Goal: Information Seeking & Learning: Learn about a topic

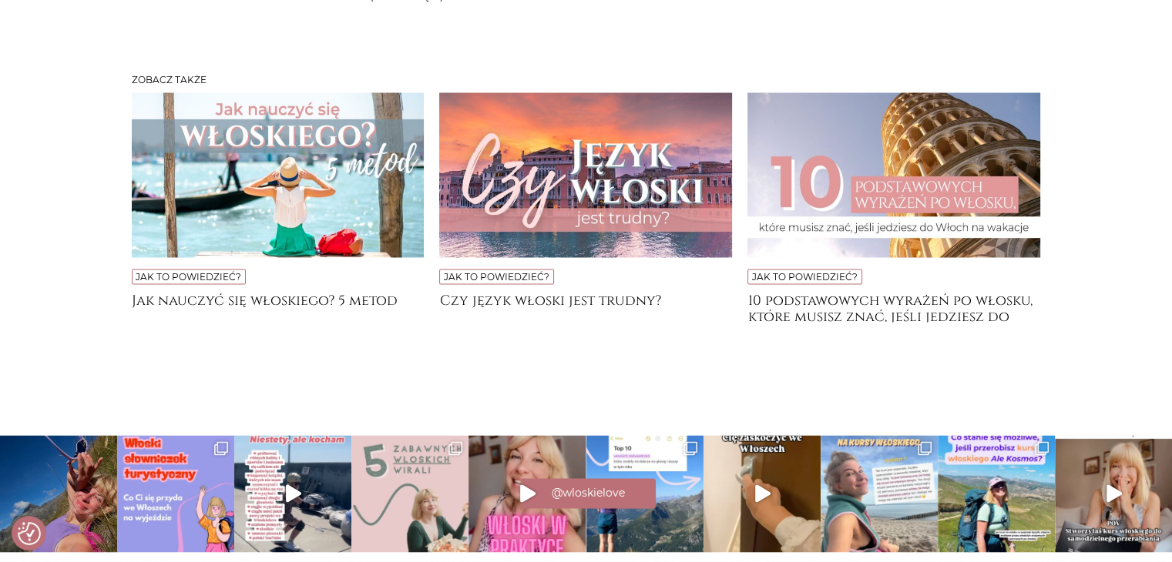
scroll to position [2756, 0]
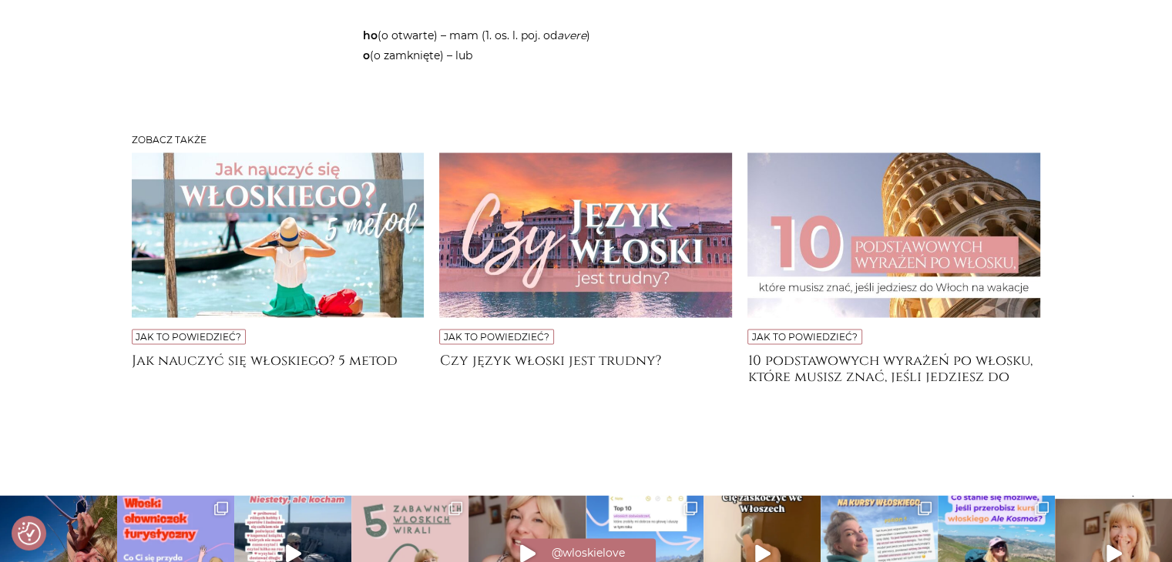
click at [870, 290] on img at bounding box center [893, 235] width 293 height 165
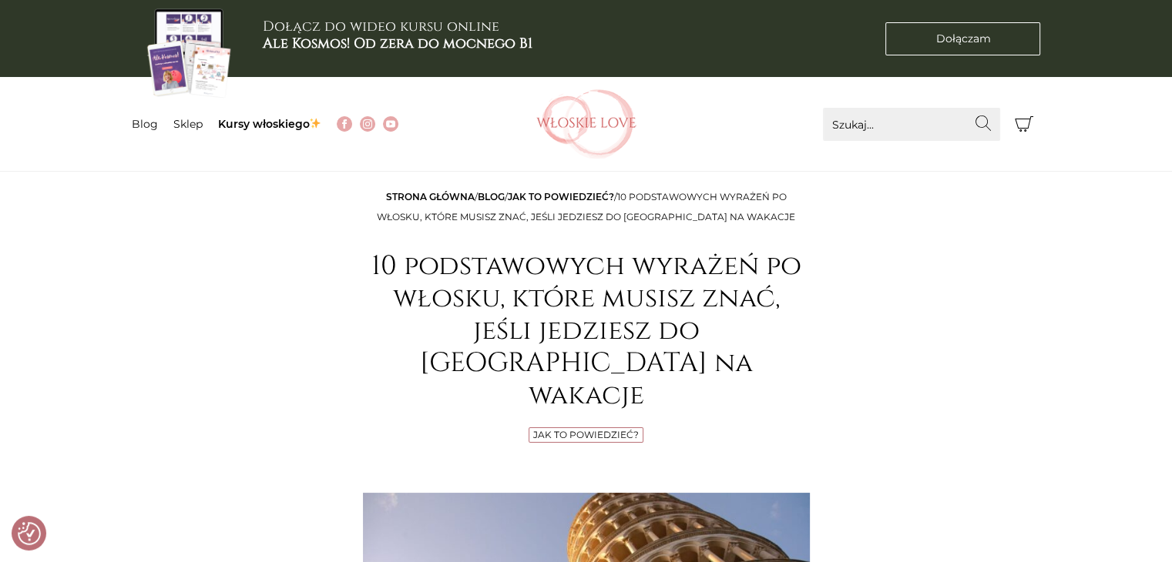
click at [604, 429] on link "Jak to powiedzieć?" at bounding box center [586, 435] width 106 height 12
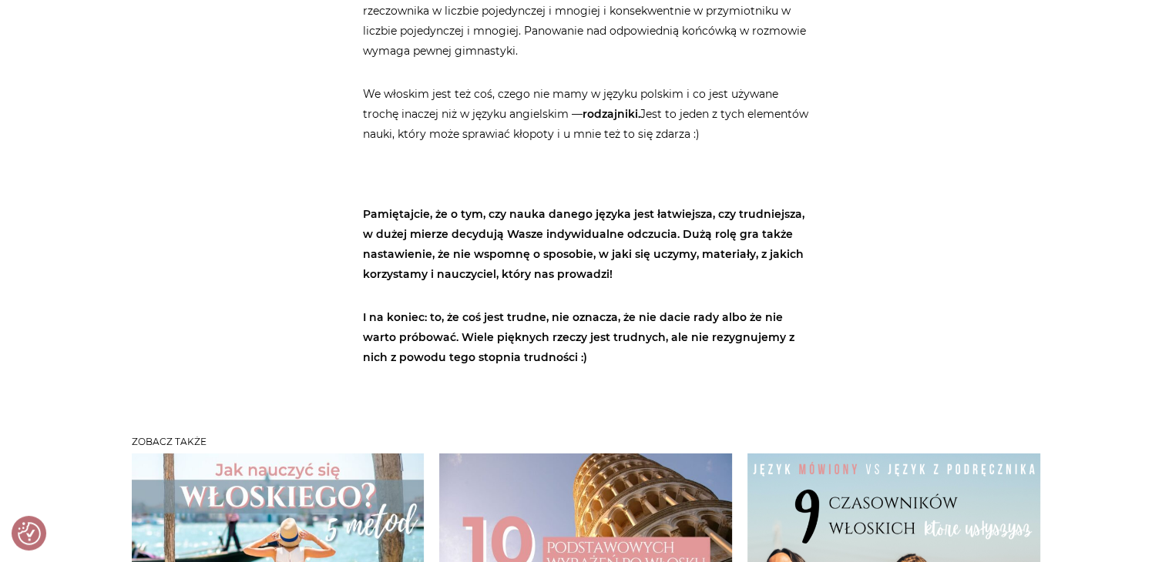
scroll to position [5238, 0]
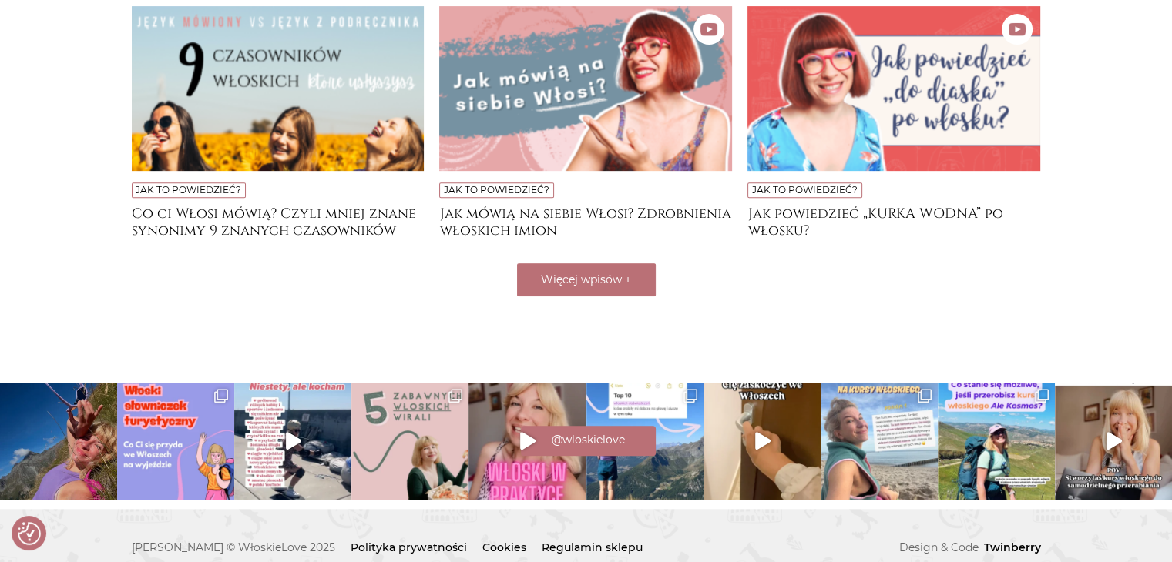
scroll to position [625, 0]
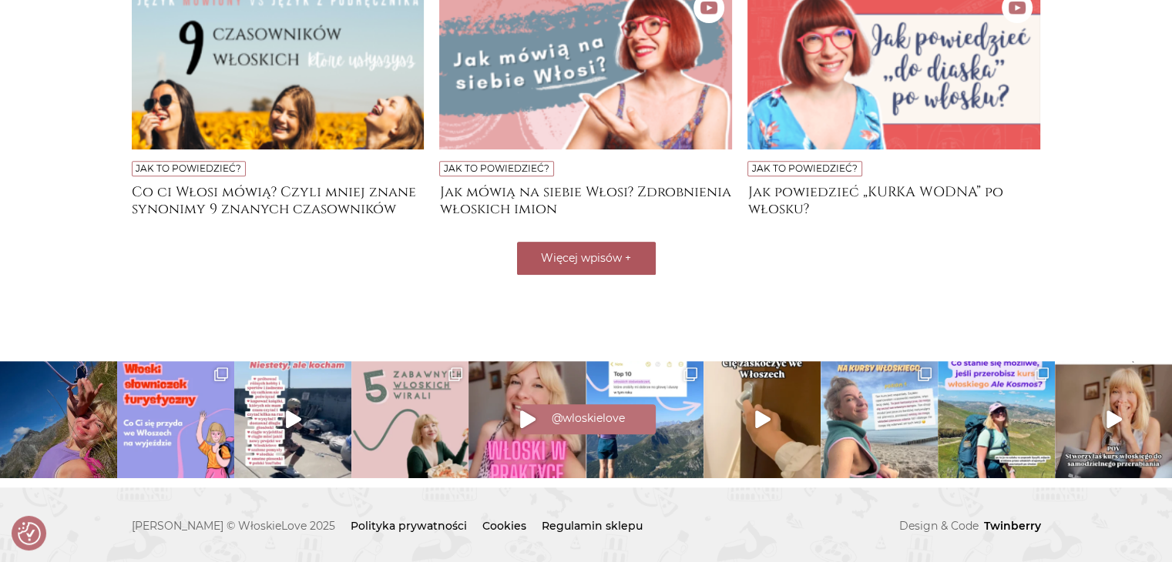
click at [623, 263] on button "Więcej wpisów +" at bounding box center [586, 258] width 139 height 33
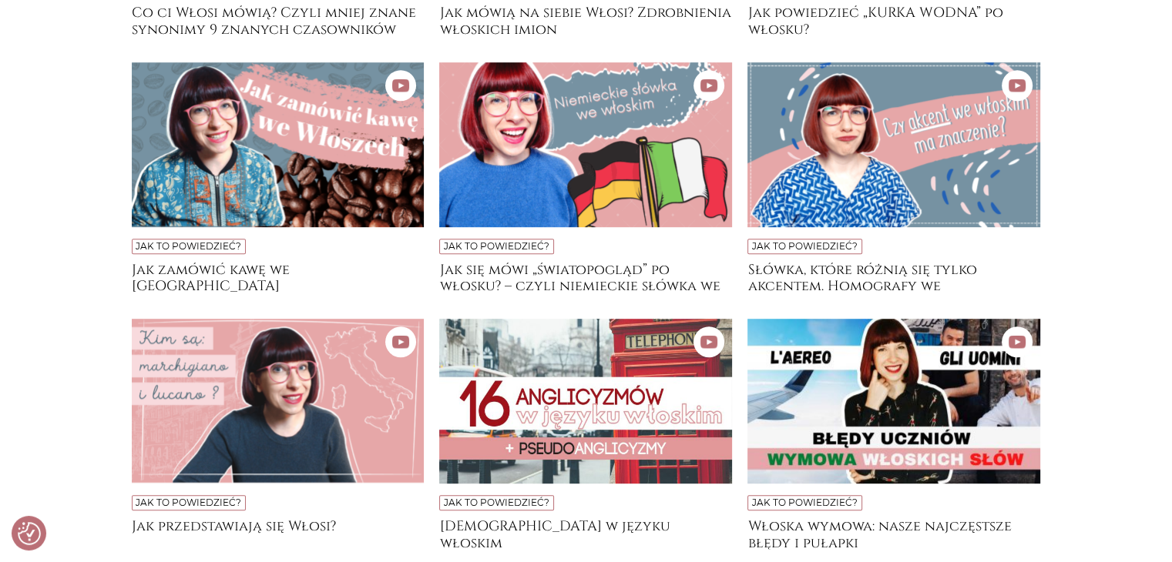
scroll to position [934, 0]
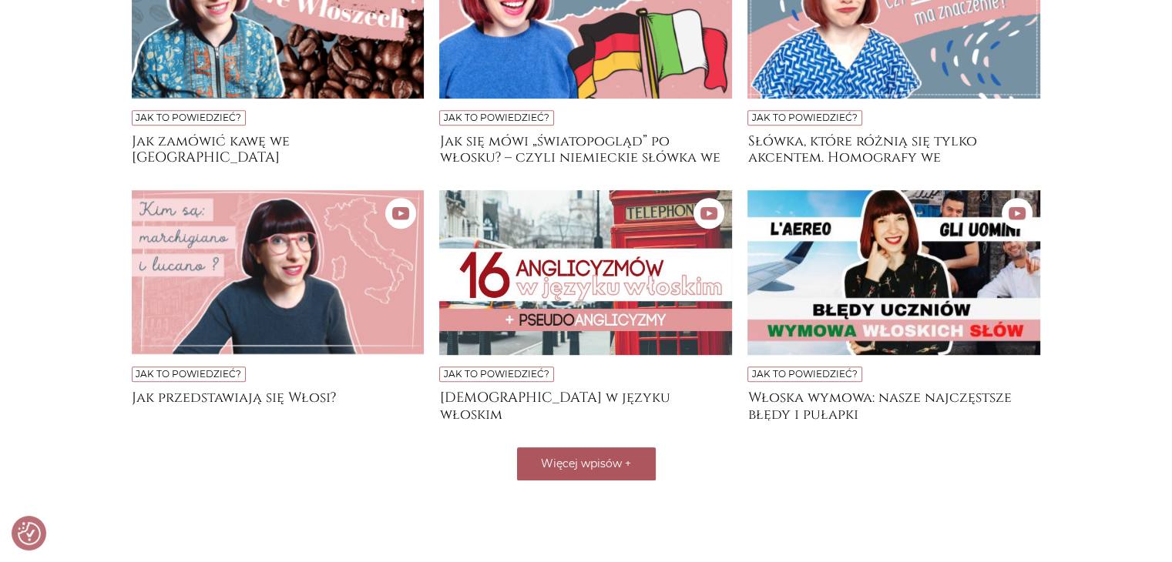
click at [615, 457] on span "Więcej wpisów" at bounding box center [581, 464] width 81 height 14
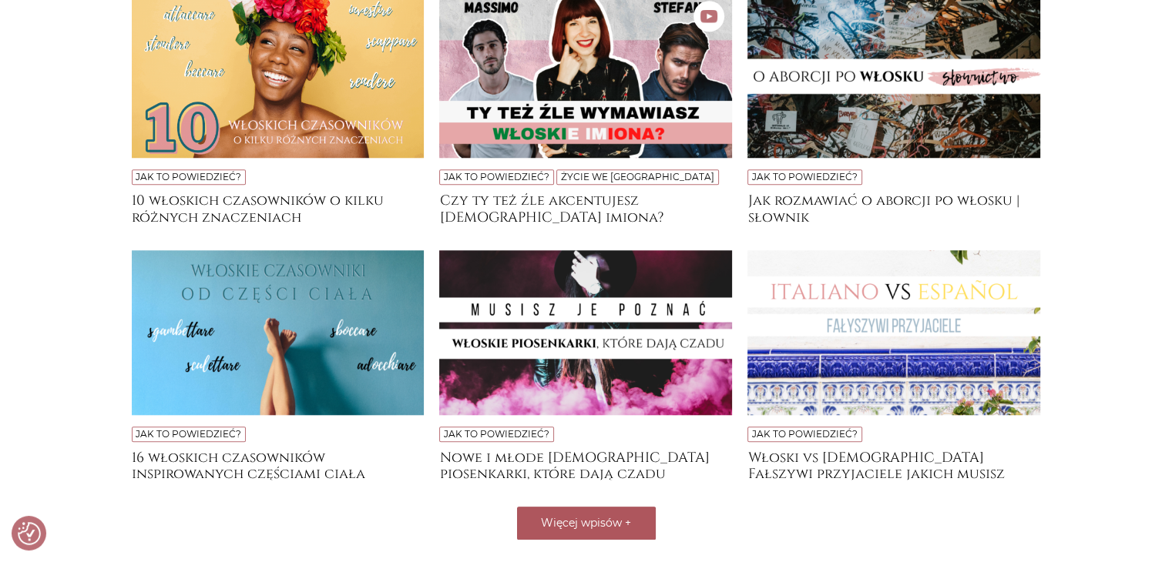
scroll to position [1550, 0]
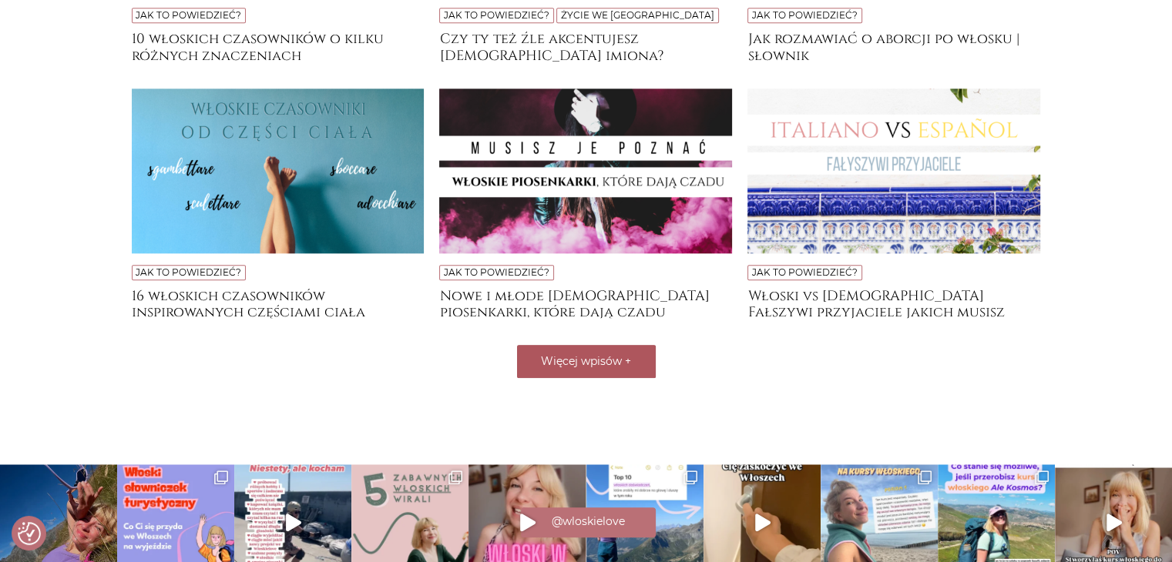
click at [607, 364] on span "Więcej wpisów" at bounding box center [581, 361] width 81 height 14
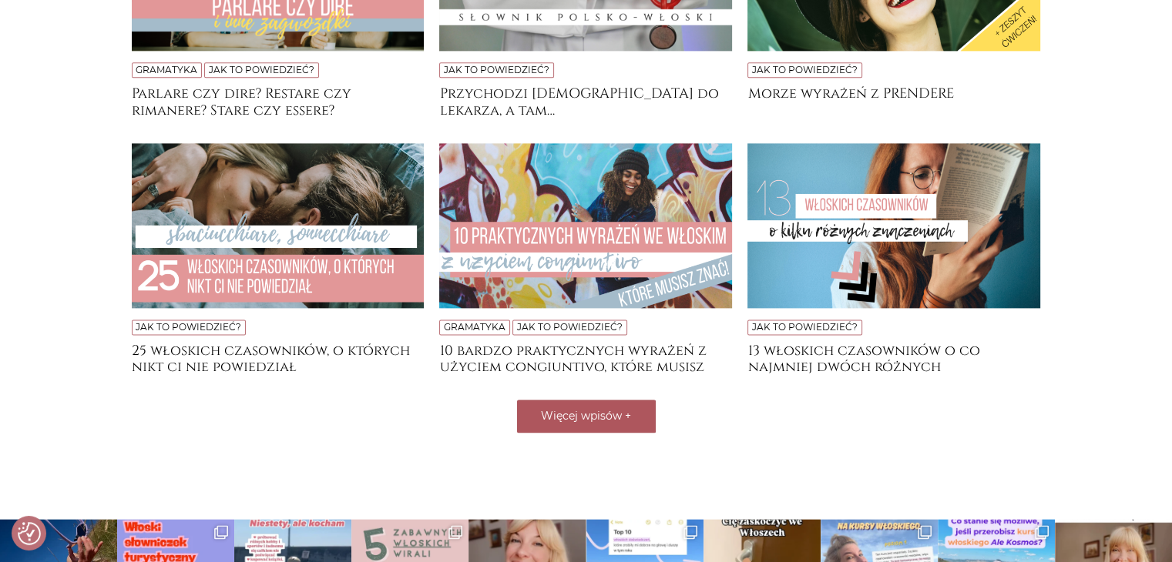
scroll to position [2012, 0]
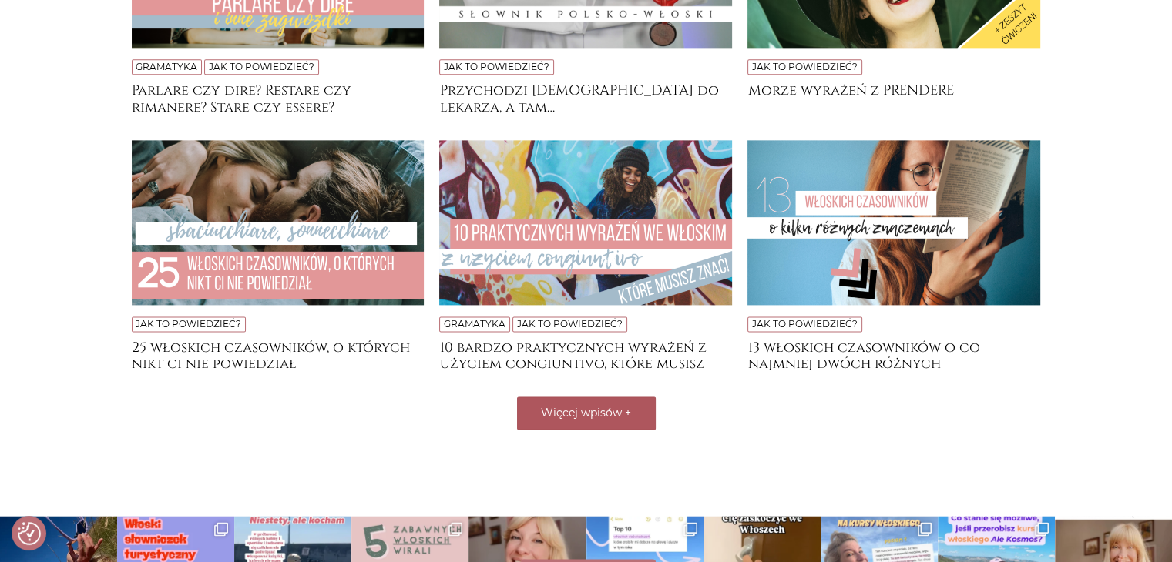
click at [598, 406] on span "Więcej wpisów" at bounding box center [581, 413] width 81 height 14
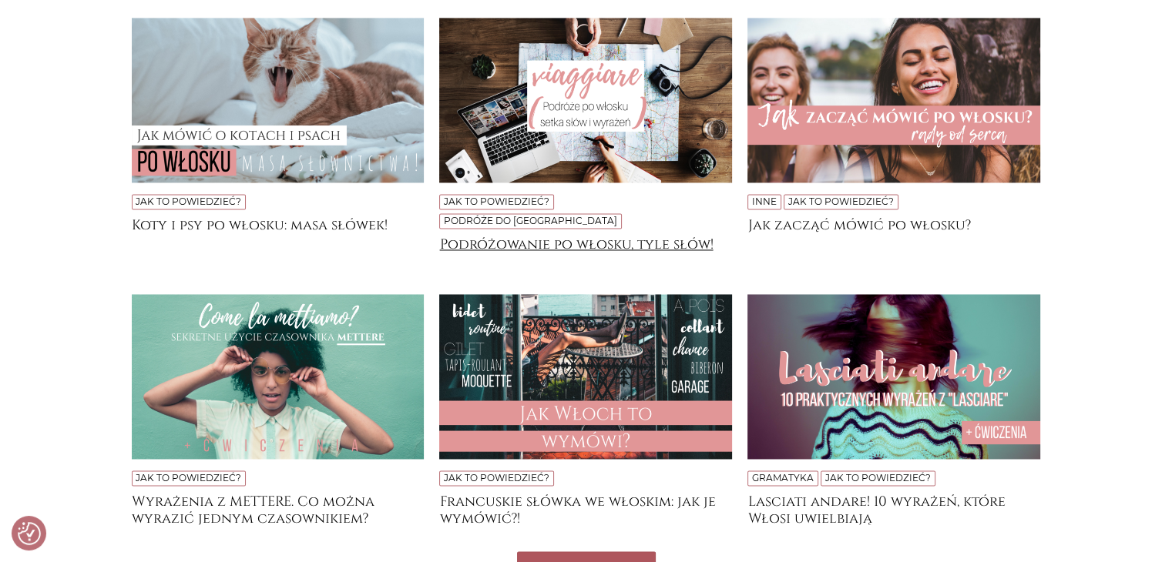
scroll to position [2473, 0]
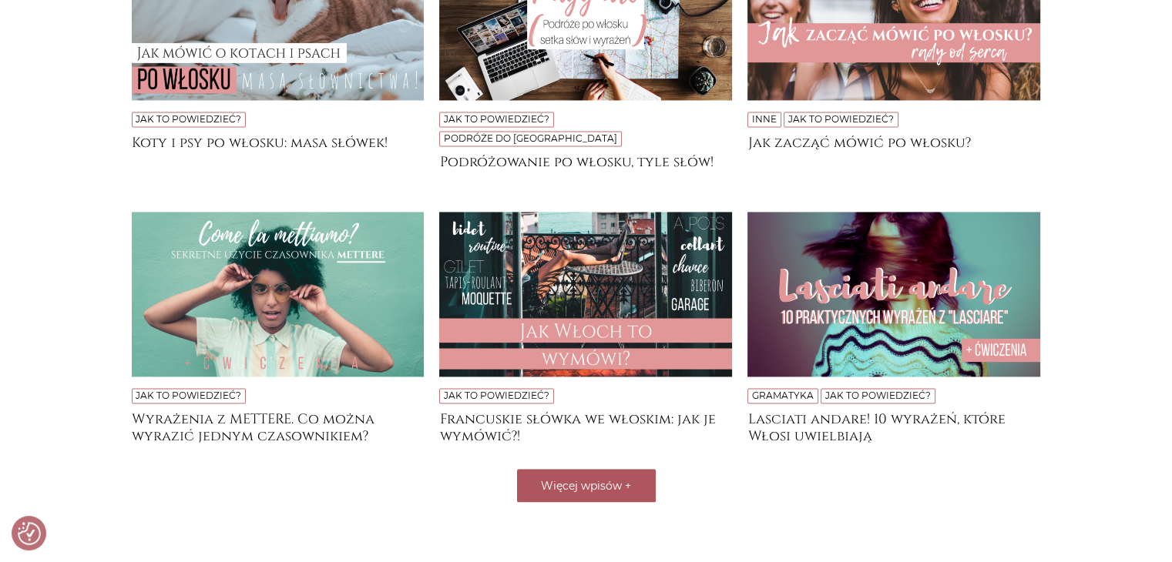
click at [551, 469] on button "Więcej wpisów +" at bounding box center [586, 485] width 139 height 33
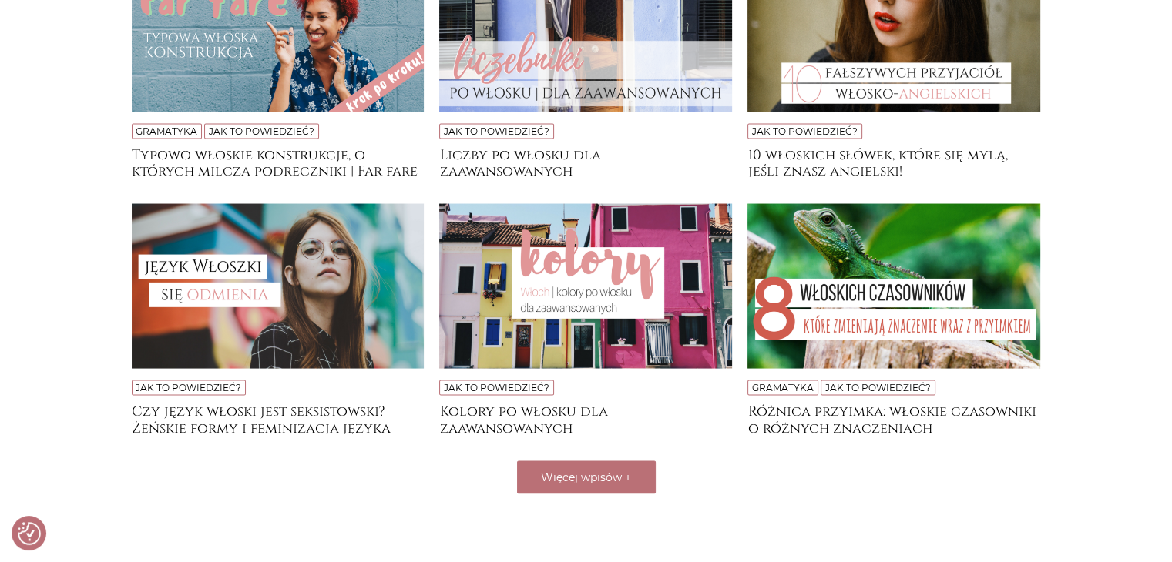
scroll to position [3090, 0]
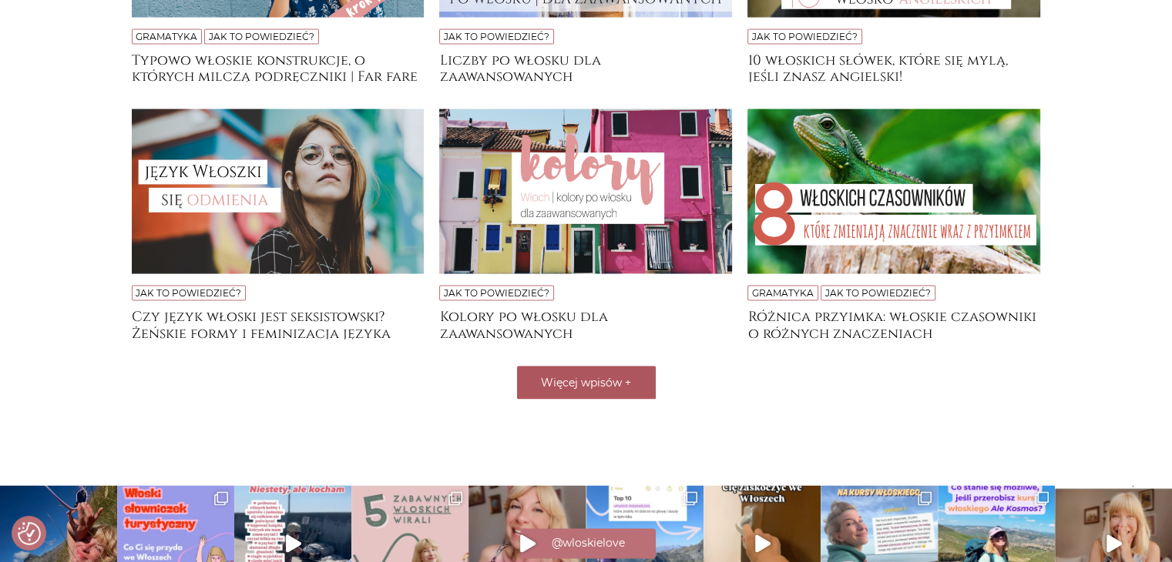
click at [605, 376] on span "Więcej wpisów" at bounding box center [581, 383] width 81 height 14
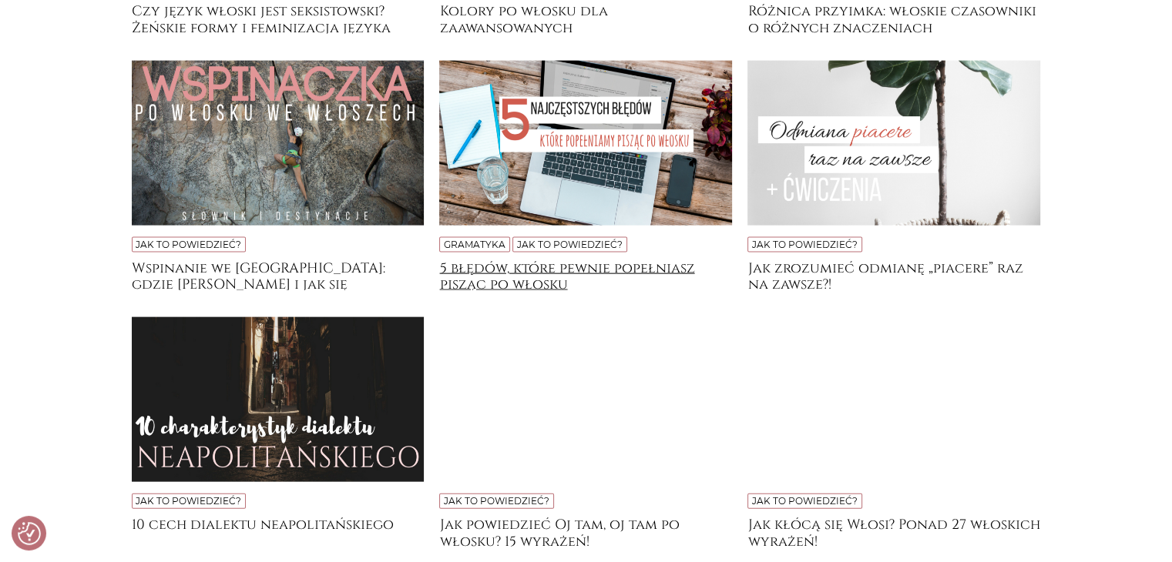
scroll to position [3475, 0]
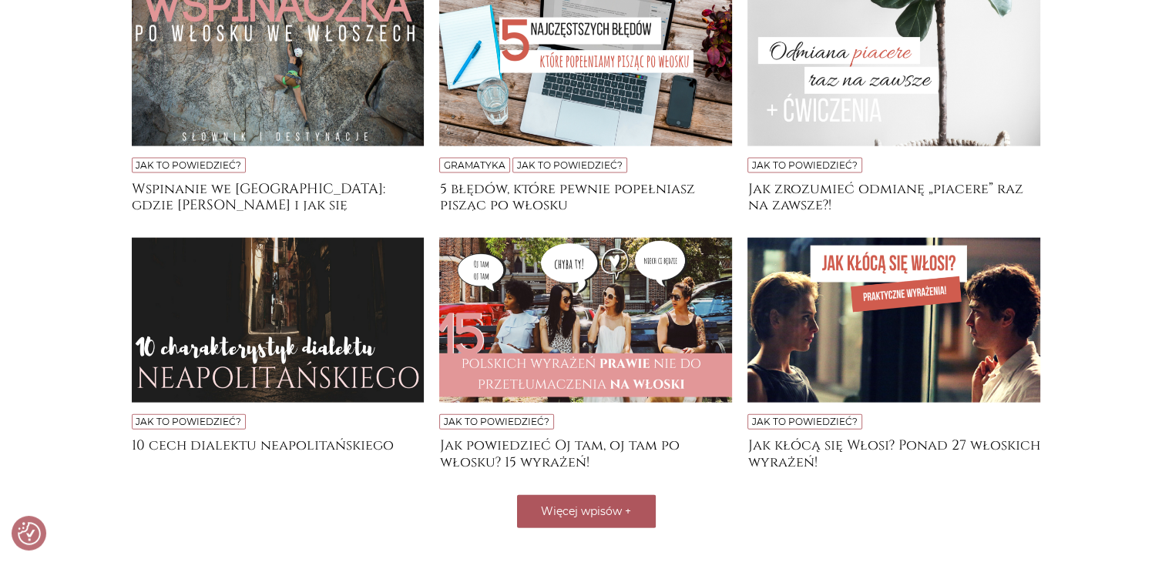
click at [615, 505] on span "Więcej wpisów" at bounding box center [581, 512] width 81 height 14
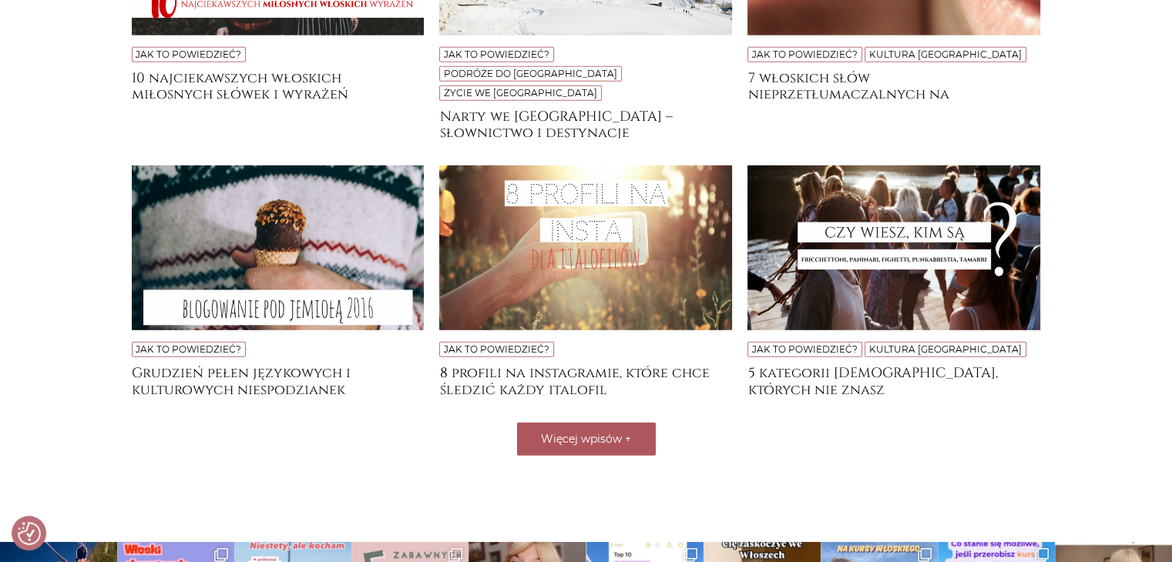
scroll to position [4168, 0]
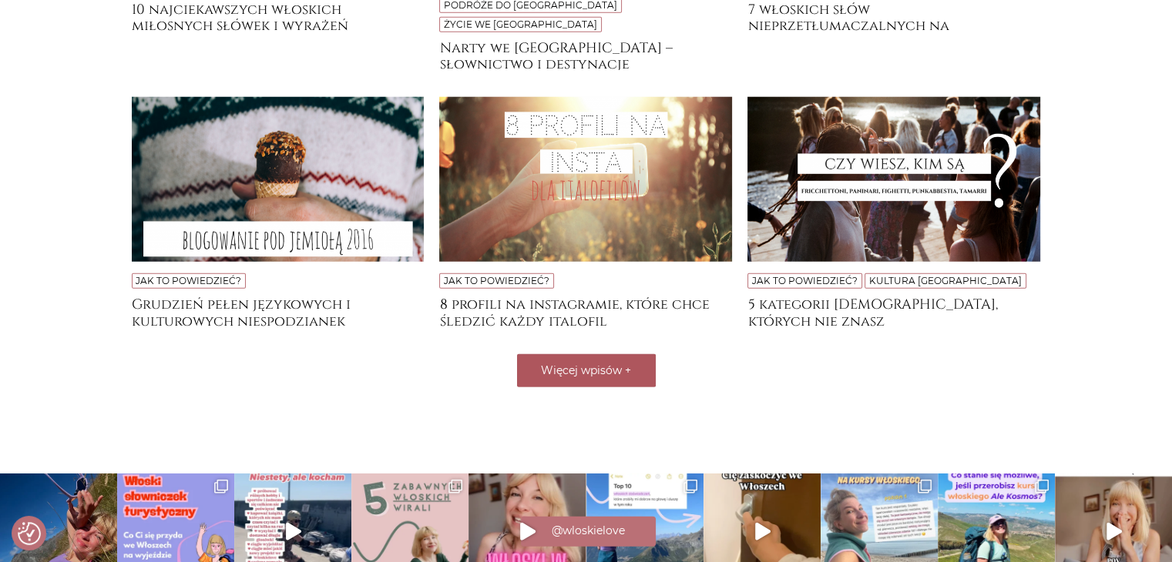
click at [578, 364] on span "Więcej wpisów" at bounding box center [581, 371] width 81 height 14
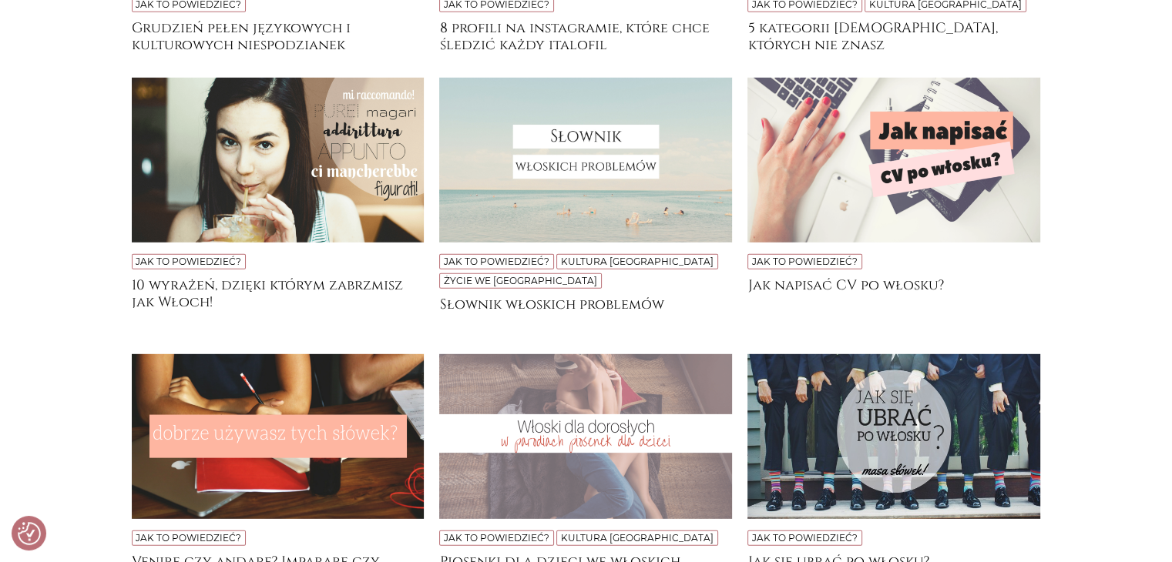
scroll to position [4553, 0]
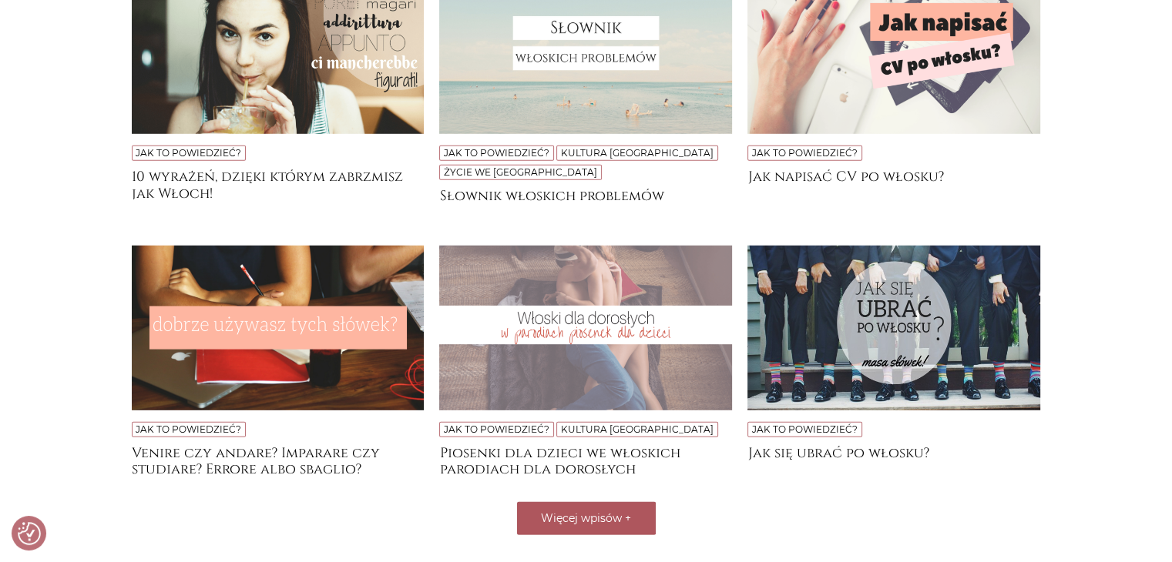
click at [578, 502] on button "Więcej wpisów +" at bounding box center [586, 518] width 139 height 33
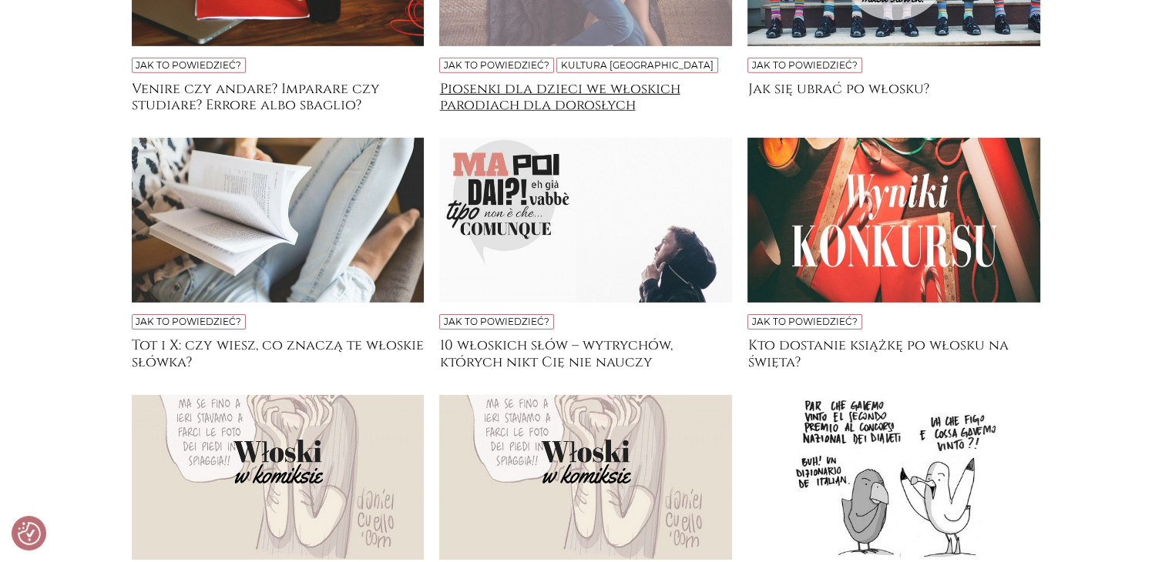
scroll to position [5015, 0]
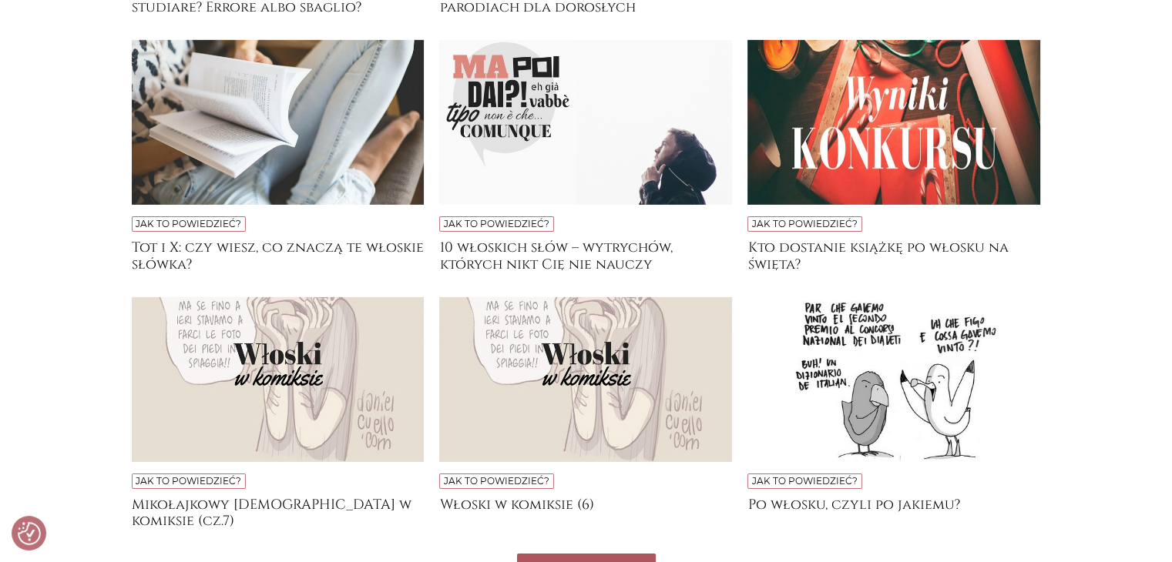
click at [603, 562] on span "Więcej wpisów" at bounding box center [581, 570] width 81 height 14
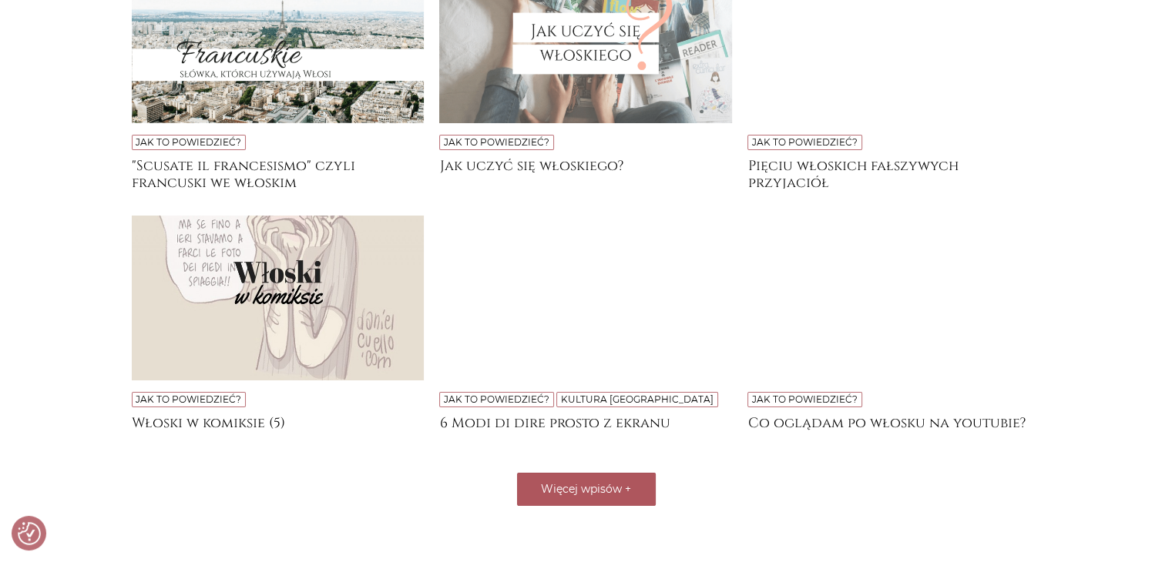
scroll to position [5745, 0]
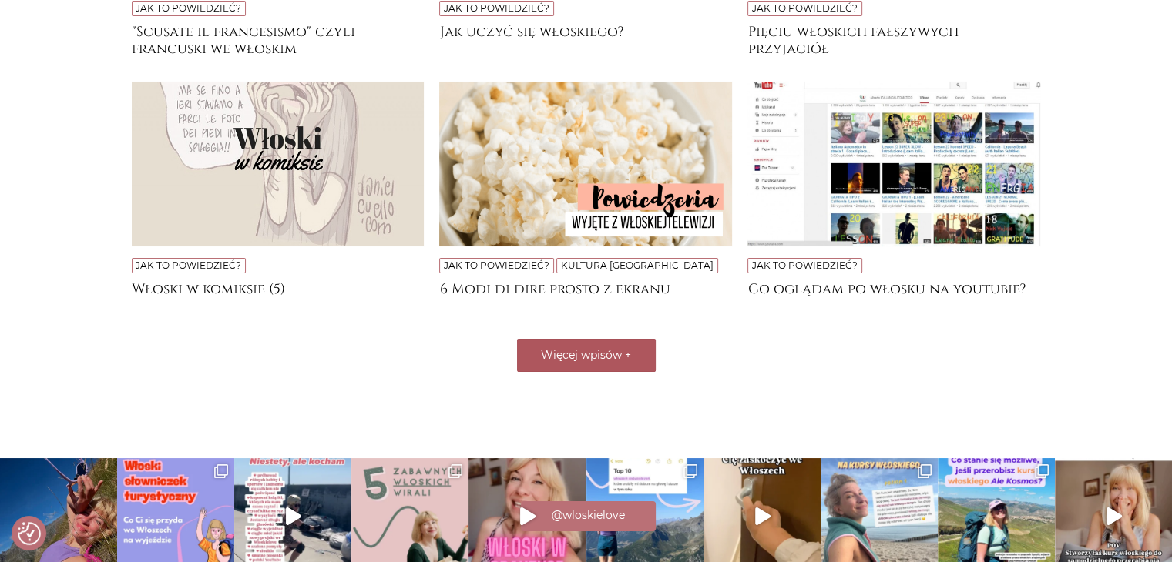
click at [638, 339] on button "Więcej wpisów +" at bounding box center [586, 355] width 139 height 33
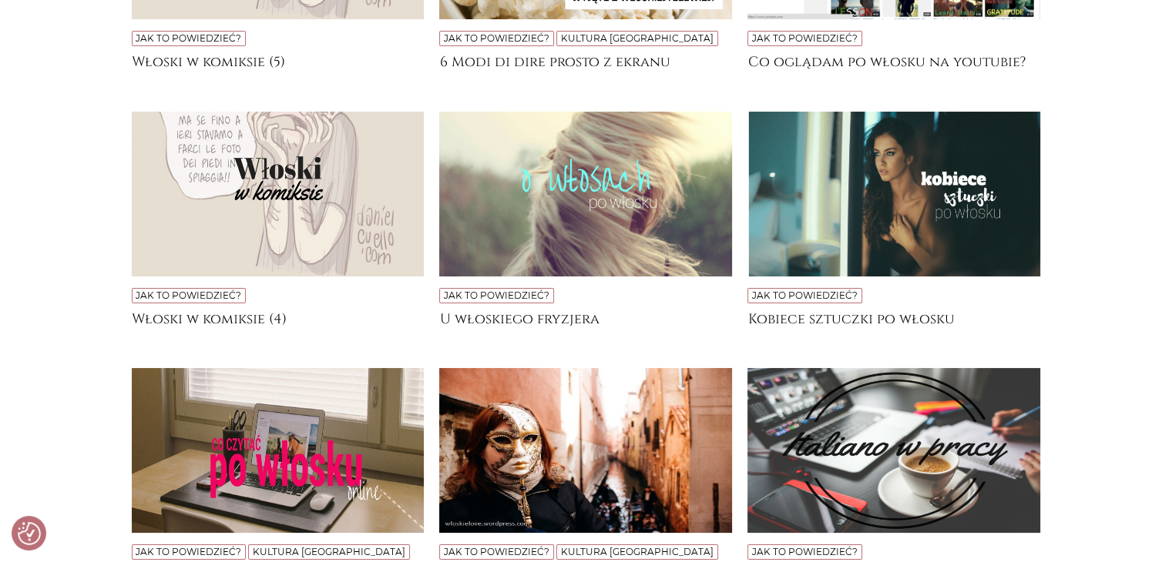
scroll to position [6104, 0]
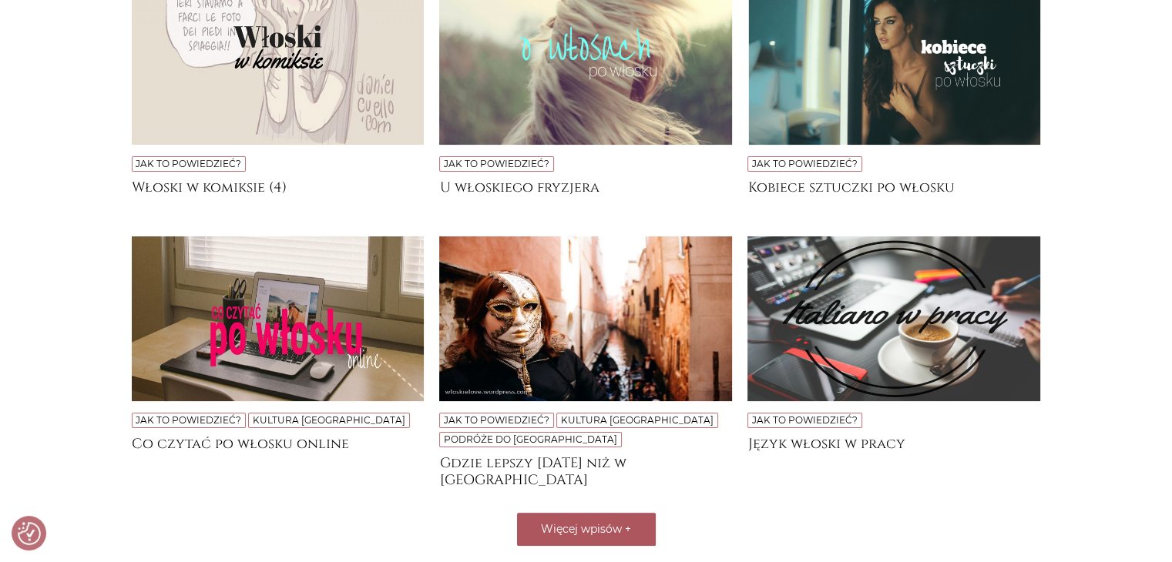
click at [598, 522] on span "Więcej wpisów" at bounding box center [581, 529] width 81 height 14
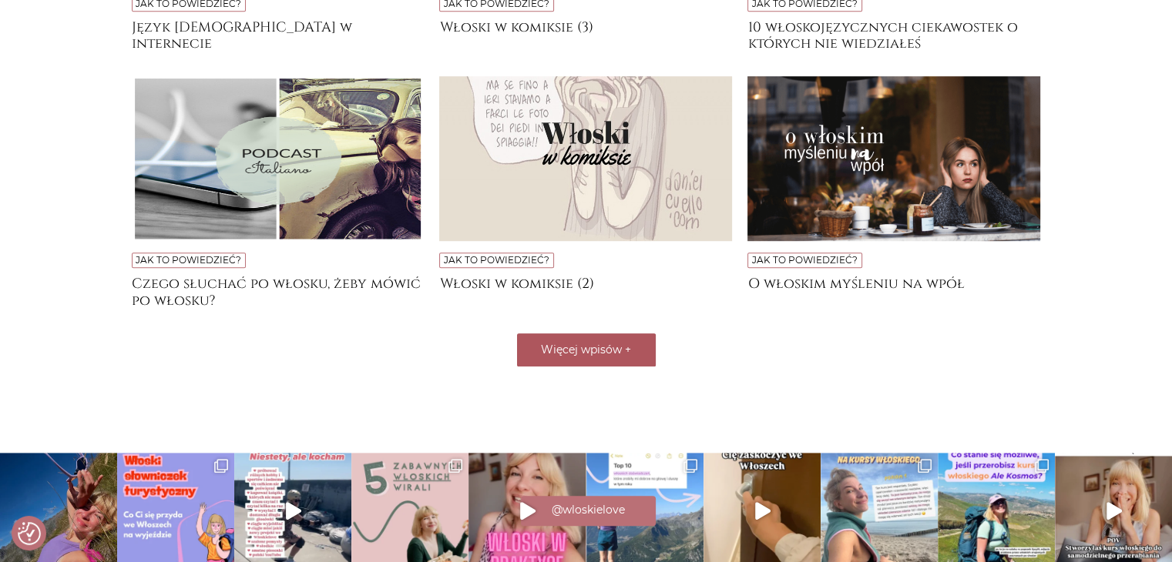
scroll to position [6797, 0]
click at [646, 334] on button "Więcej wpisów +" at bounding box center [586, 350] width 139 height 33
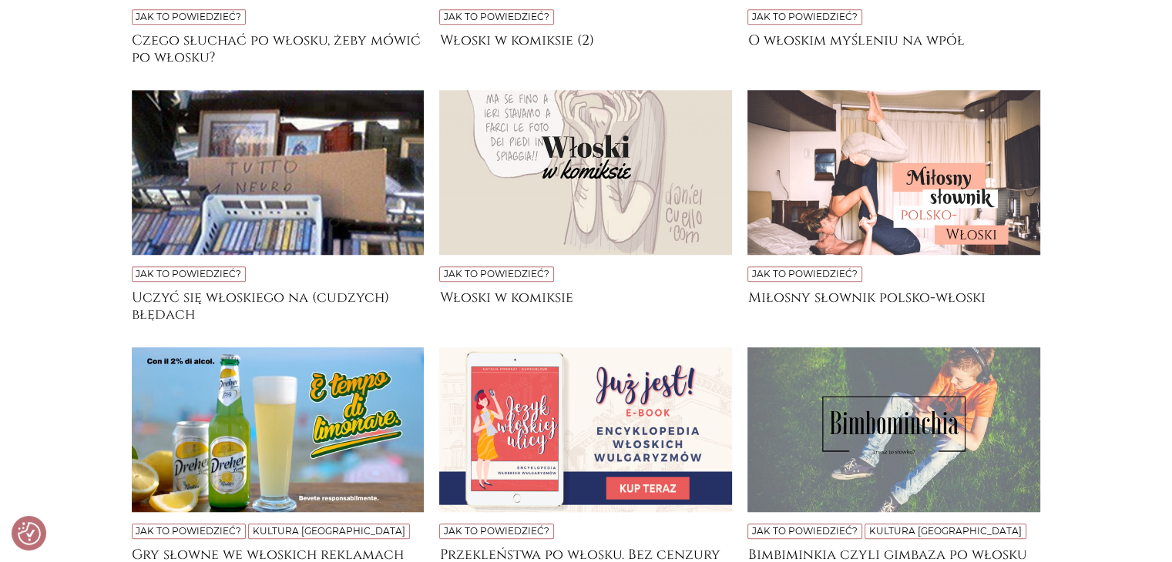
scroll to position [7259, 0]
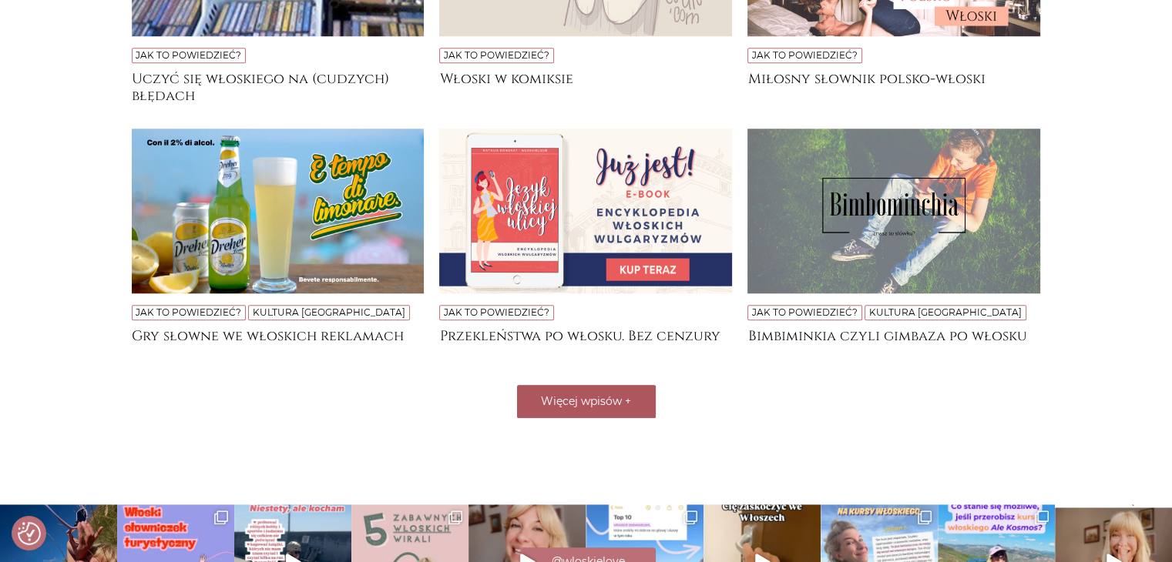
click at [602, 385] on button "Więcej wpisów +" at bounding box center [586, 401] width 139 height 33
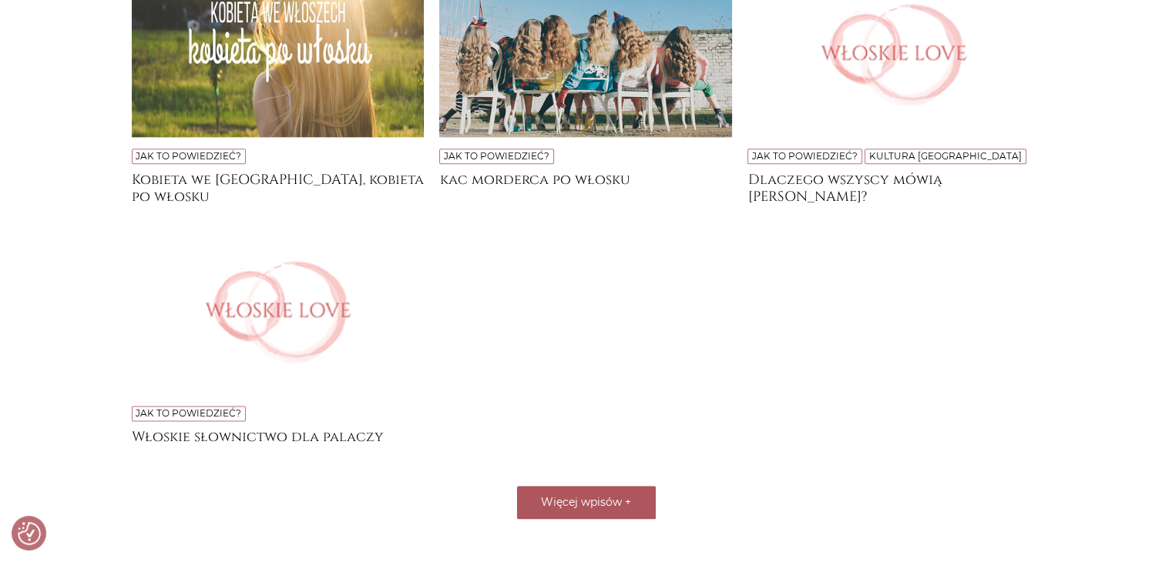
scroll to position [7567, 0]
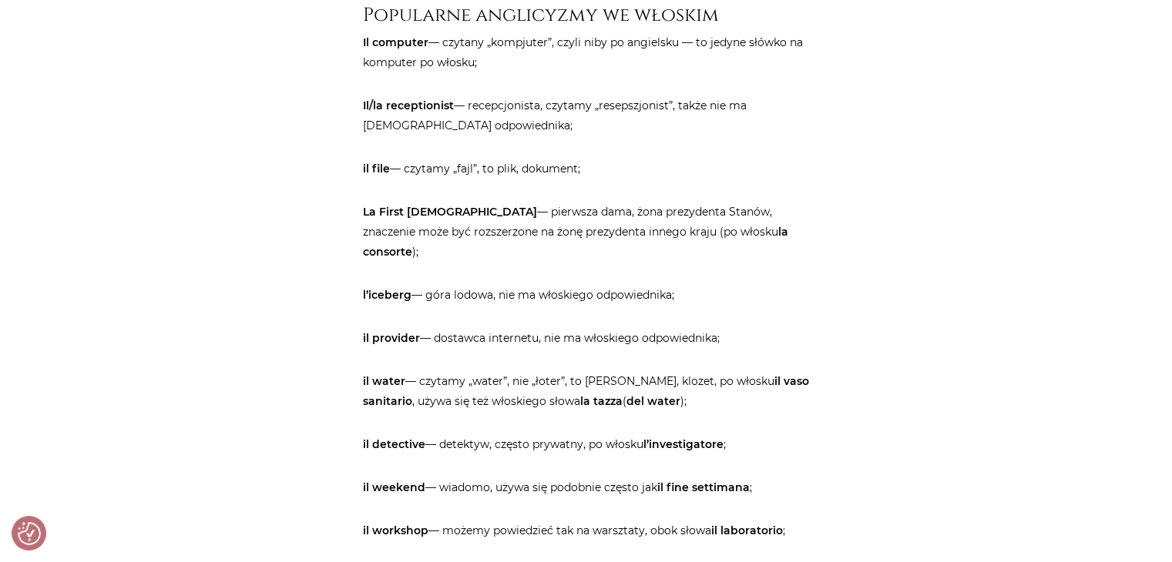
scroll to position [1078, 0]
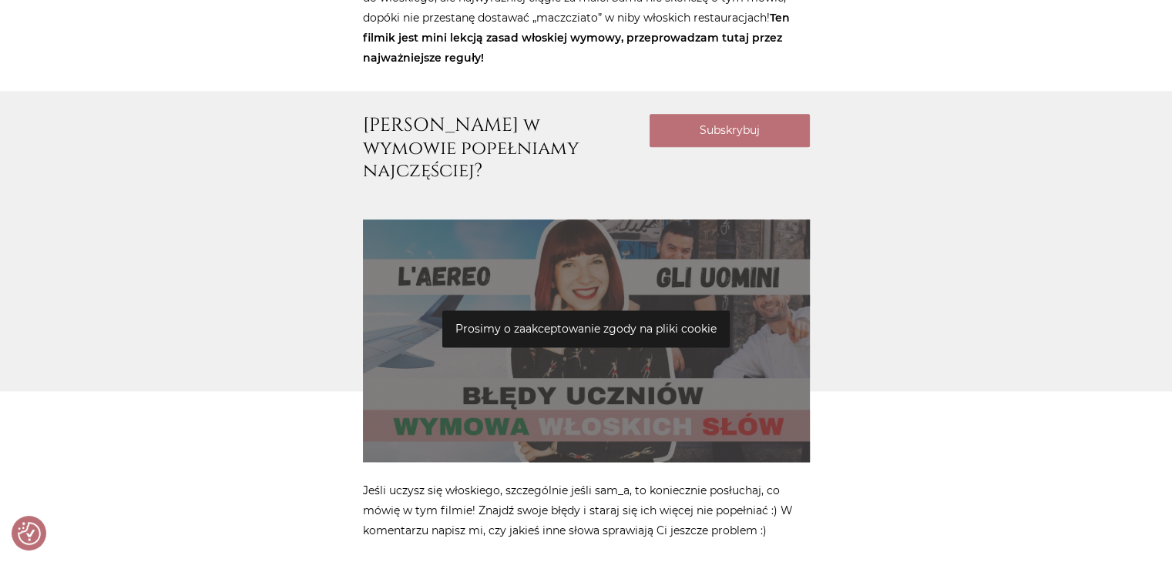
scroll to position [2311, 0]
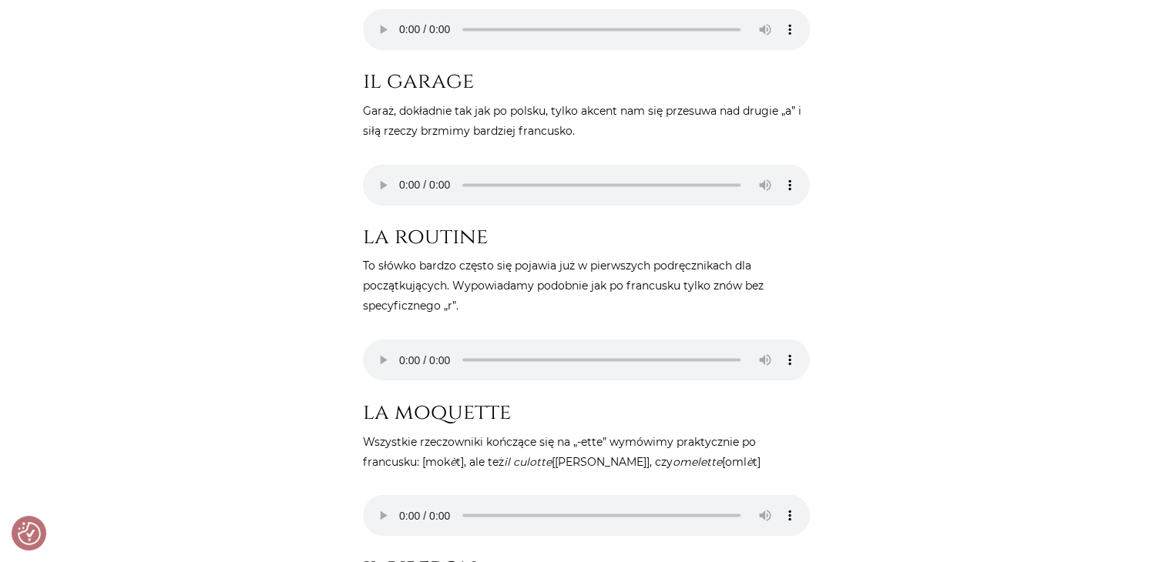
scroll to position [2773, 0]
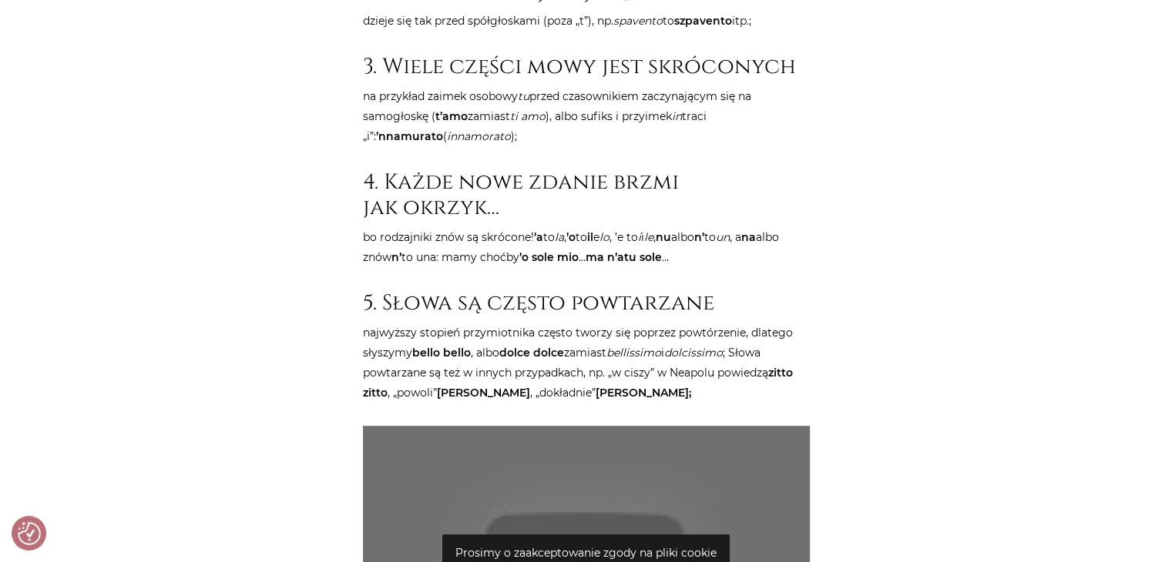
scroll to position [1232, 0]
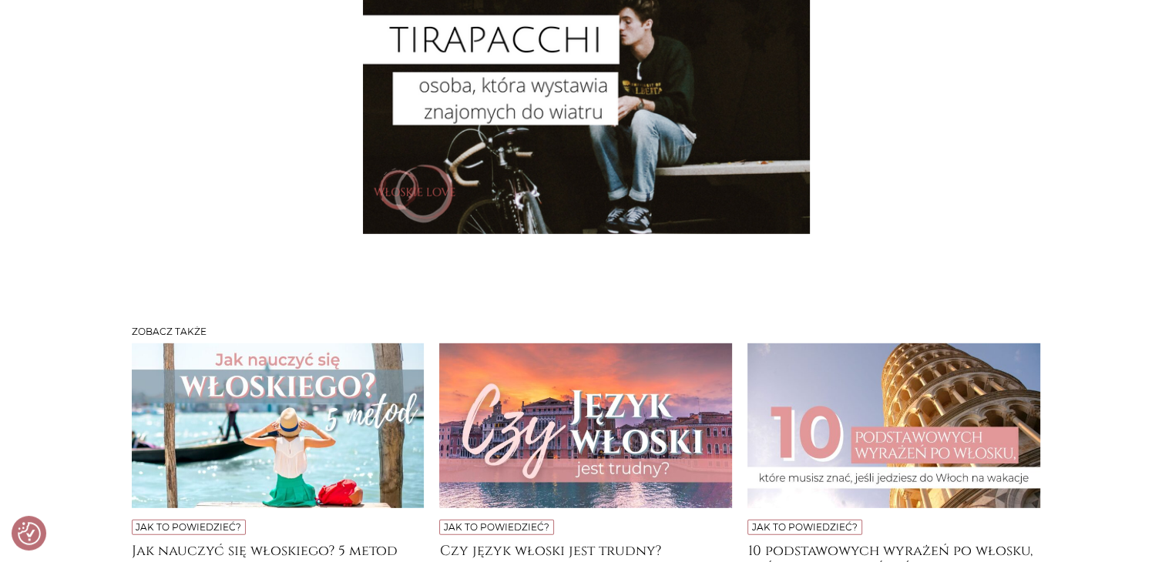
scroll to position [4391, 0]
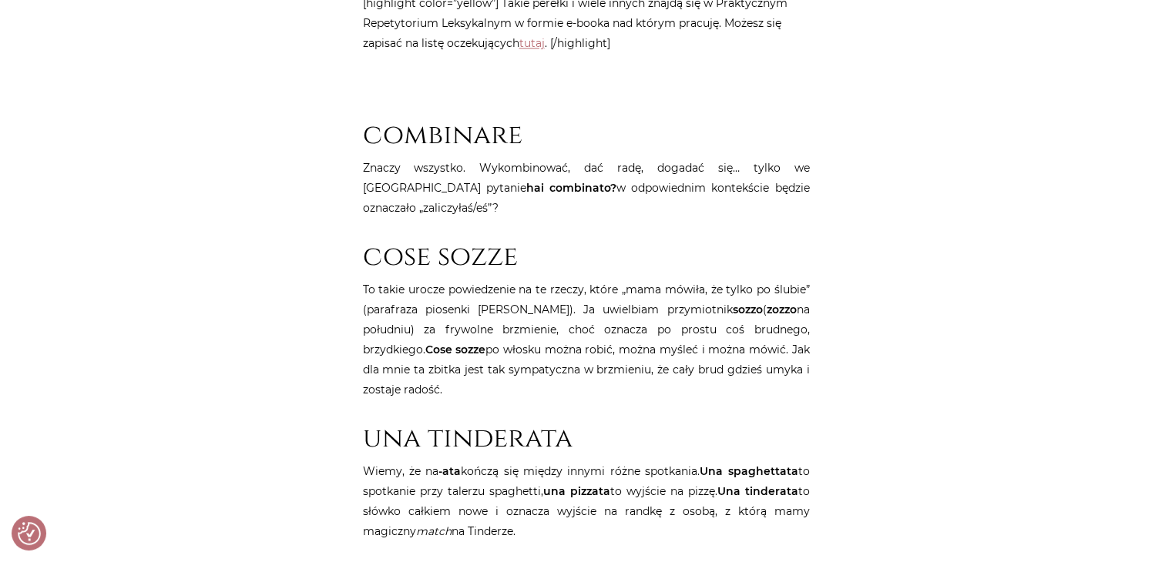
scroll to position [1849, 0]
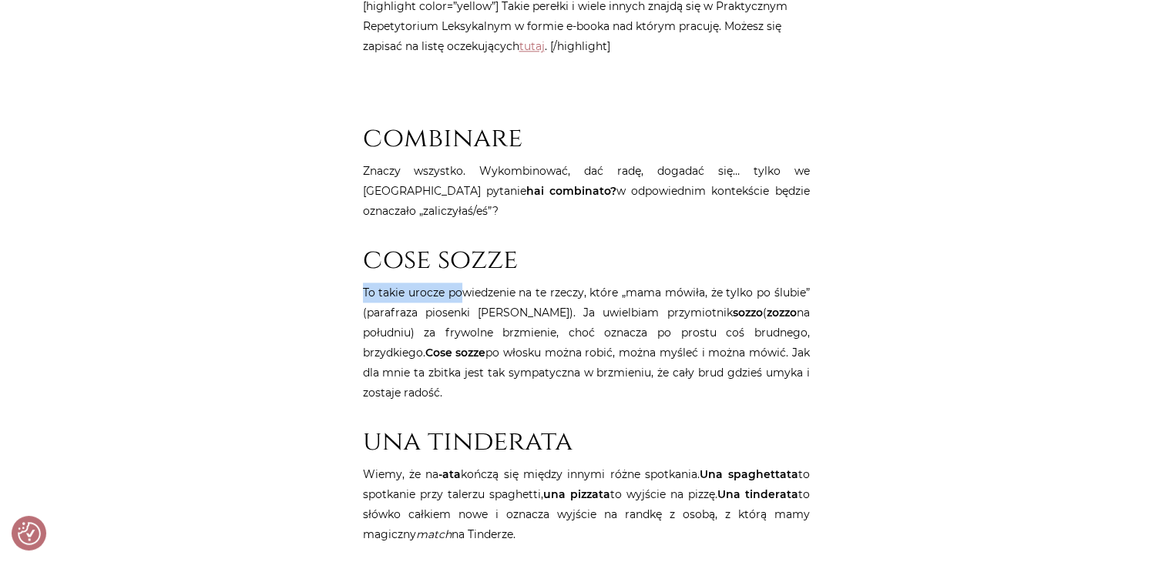
drag, startPoint x: 463, startPoint y: 254, endPoint x: 641, endPoint y: 232, distance: 179.3
click at [642, 283] on p "To takie urocze powiedzenie na te rzeczy, które „mama mówiła, że tylko po ślubi…" at bounding box center [586, 343] width 447 height 120
drag, startPoint x: 585, startPoint y: 322, endPoint x: 687, endPoint y: 317, distance: 102.6
click at [687, 317] on p "To takie urocze powiedzenie na te rzeczy, które „mama mówiła, że tylko po ślubi…" at bounding box center [586, 343] width 447 height 120
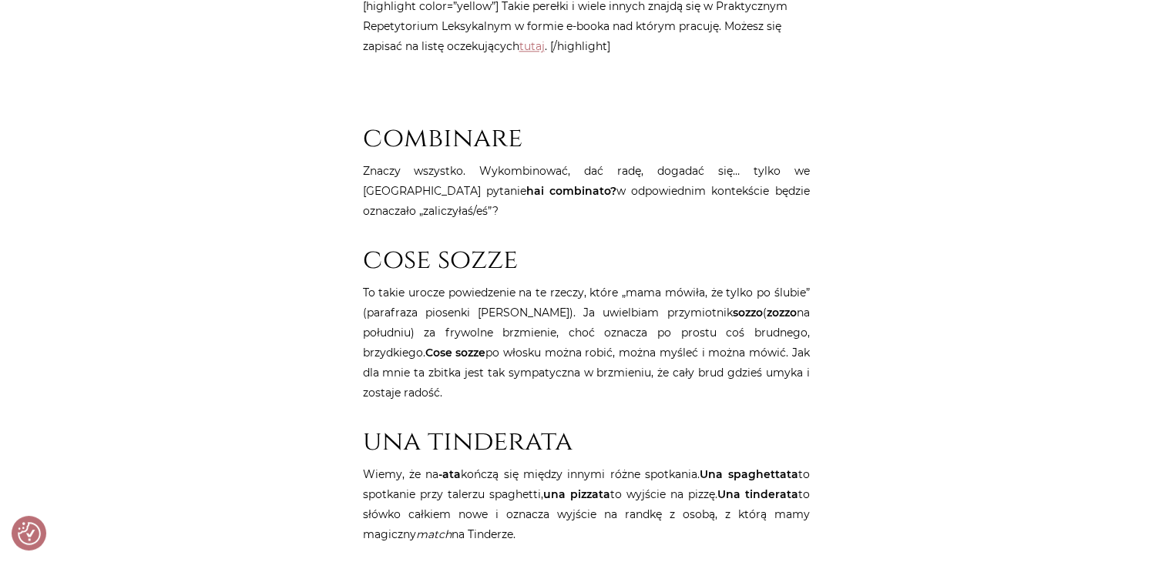
click at [712, 320] on p "To takie urocze powiedzenie na te rzeczy, które „mama mówiła, że tylko po ślubi…" at bounding box center [586, 343] width 447 height 120
drag, startPoint x: 421, startPoint y: 336, endPoint x: 659, endPoint y: 340, distance: 237.3
click at [659, 340] on p "To takie urocze powiedzenie na te rzeczy, które „mama mówiła, że tylko po ślubi…" at bounding box center [586, 343] width 447 height 120
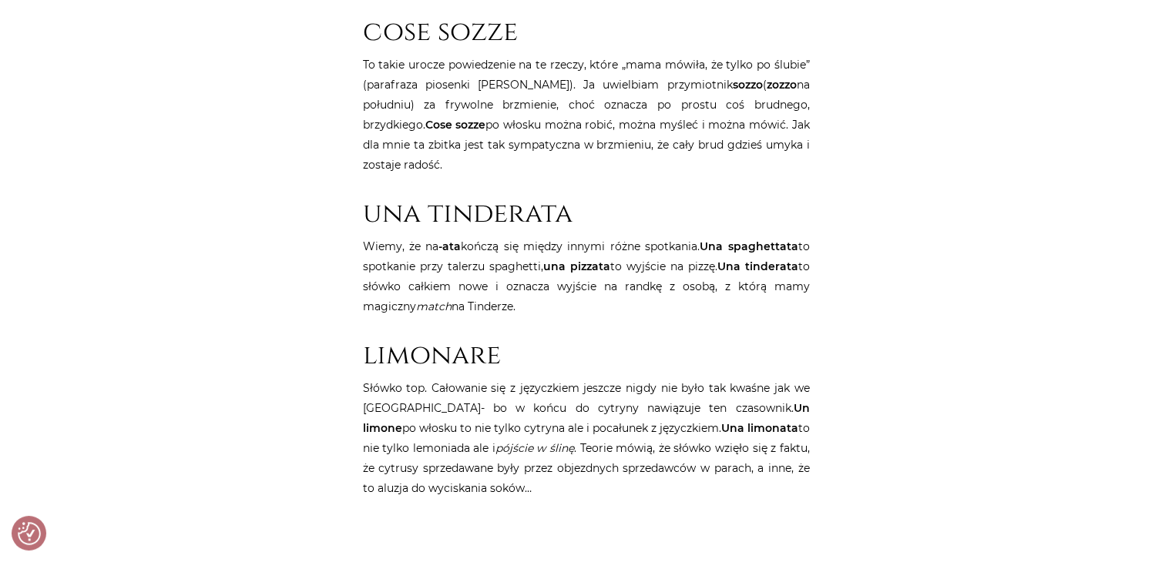
scroll to position [2157, 0]
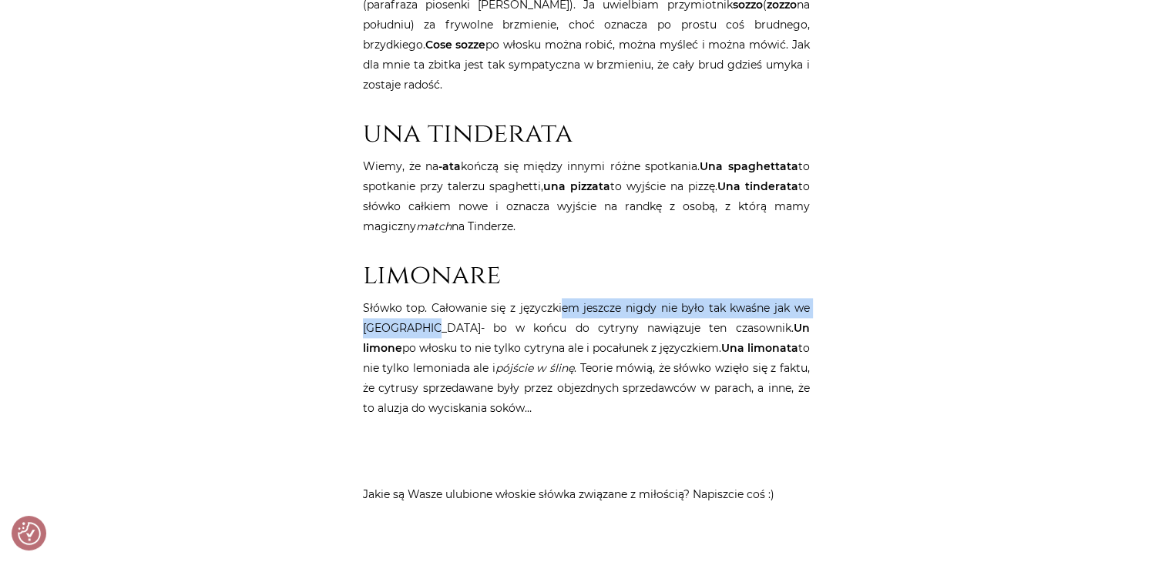
drag, startPoint x: 432, startPoint y: 278, endPoint x: 559, endPoint y: 258, distance: 128.7
click at [559, 298] on p "Słówko top. Całowanie się z języczkiem jeszcze nigdy nie było tak kwaśne jak we…" at bounding box center [586, 358] width 447 height 120
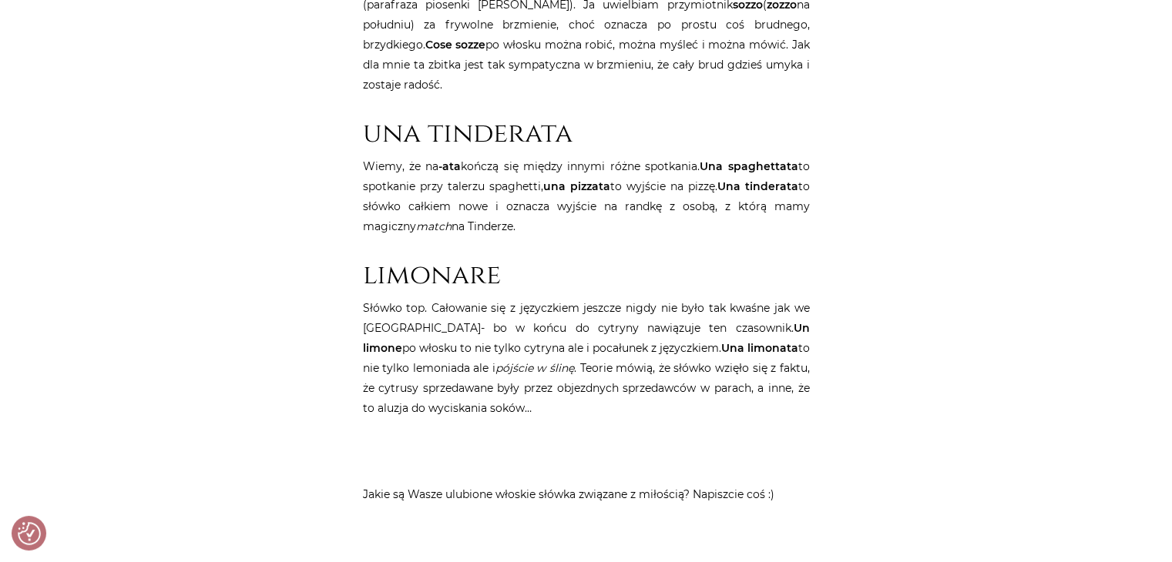
click at [545, 298] on p "Słówko top. Całowanie się z języczkiem jeszcze nigdy nie było tak kwaśne jak we…" at bounding box center [586, 358] width 447 height 120
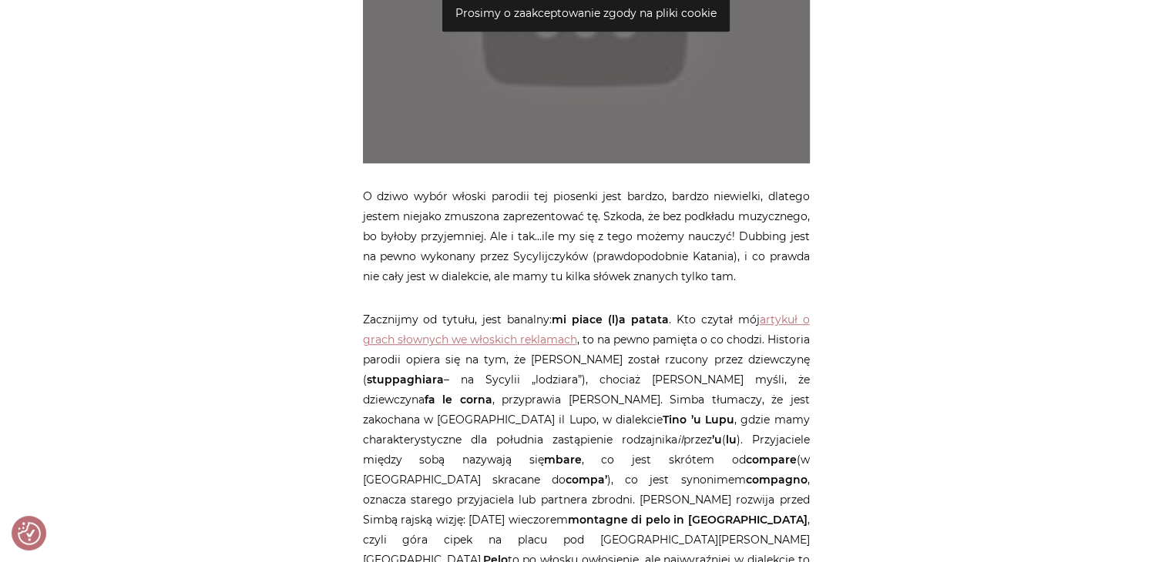
scroll to position [1078, 0]
